Goal: Book appointment/travel/reservation

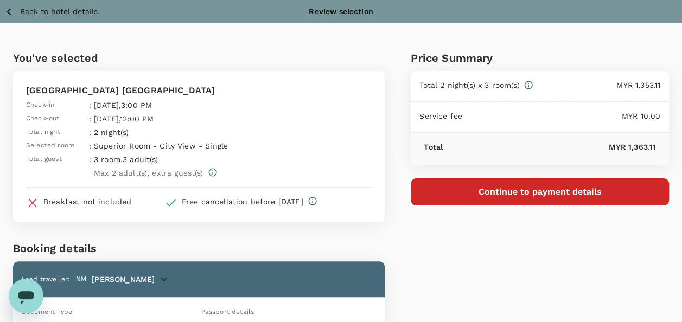
click at [12, 10] on icon "button" at bounding box center [9, 12] width 14 height 14
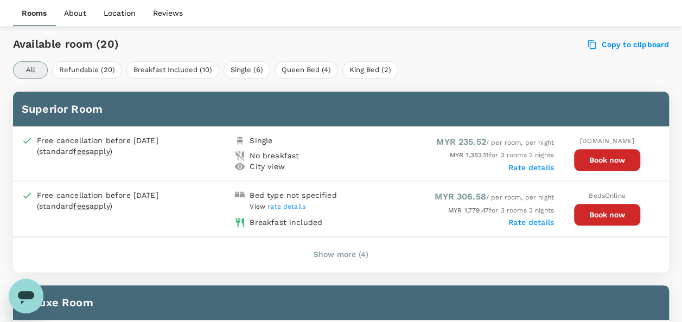
scroll to position [538, 0]
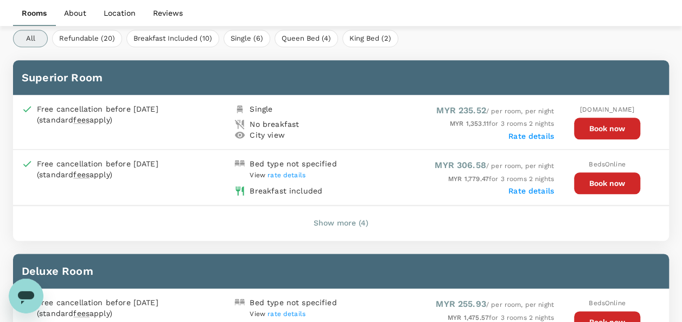
click at [12, 10] on div "Rooms About Location Reviews" at bounding box center [341, 13] width 682 height 26
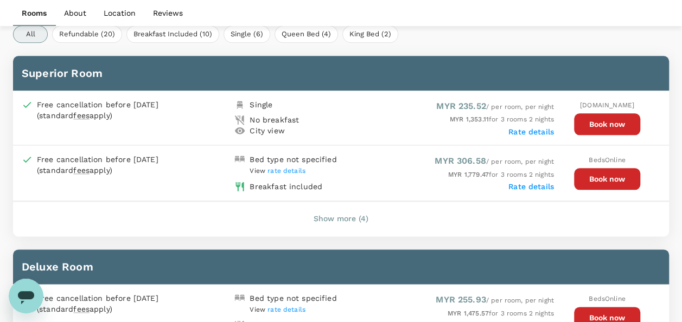
scroll to position [534, 0]
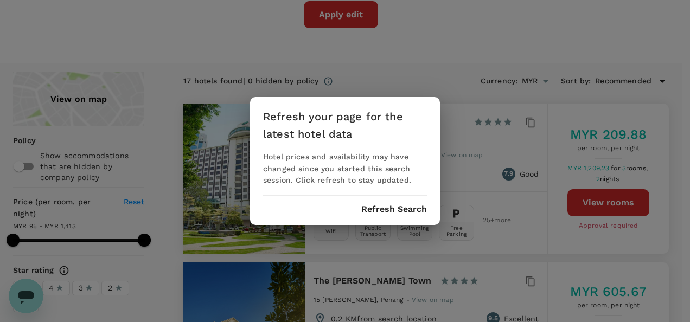
click at [394, 207] on button "Refresh Search" at bounding box center [394, 210] width 66 height 10
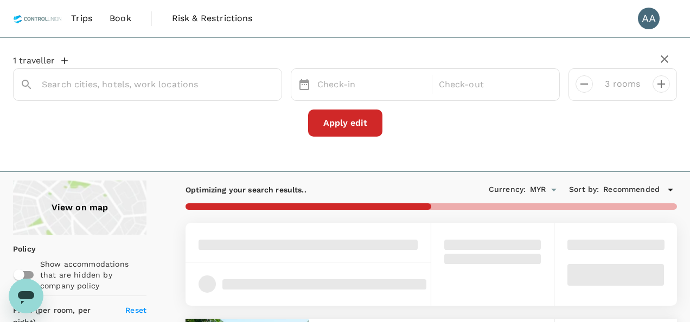
type input "[GEOGRAPHIC_DATA] [GEOGRAPHIC_DATA]"
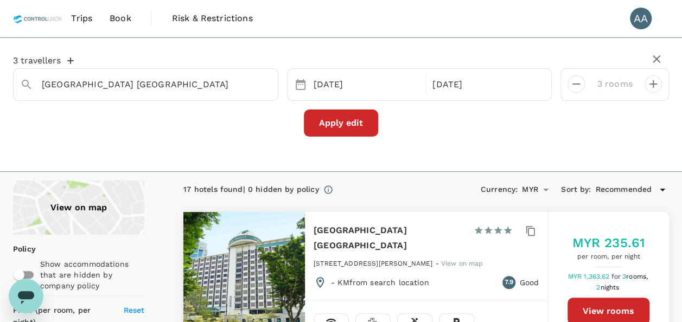
type input "1413.09"
